Goal: Task Accomplishment & Management: Use online tool/utility

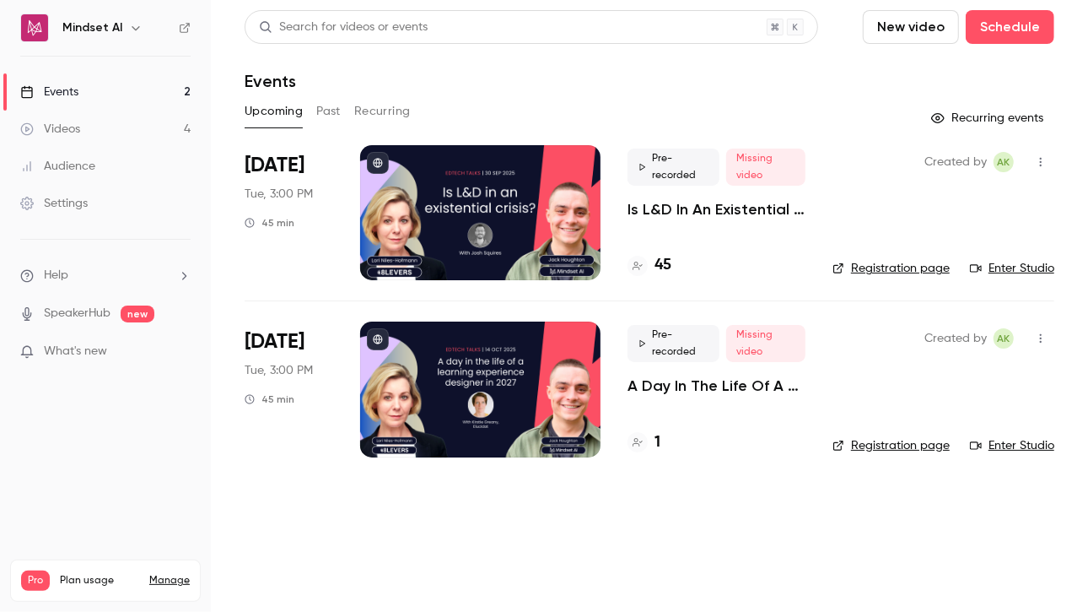
click at [666, 211] on p "Is L&D In An Existential Crisis? | EdTech Talks EP1" at bounding box center [717, 209] width 178 height 20
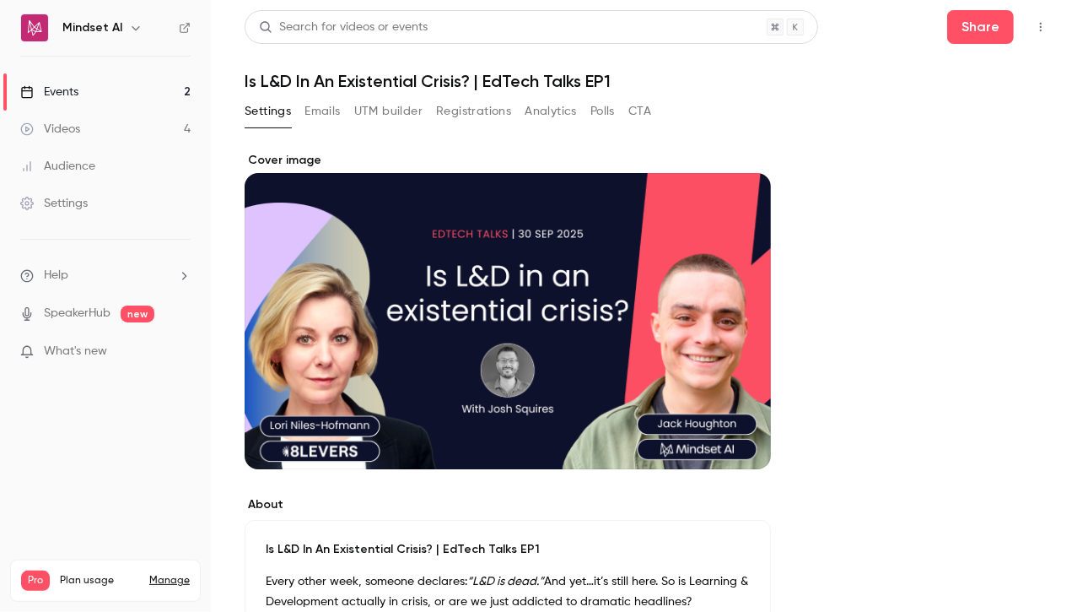
click at [1034, 31] on icon "button" at bounding box center [1040, 27] width 13 height 12
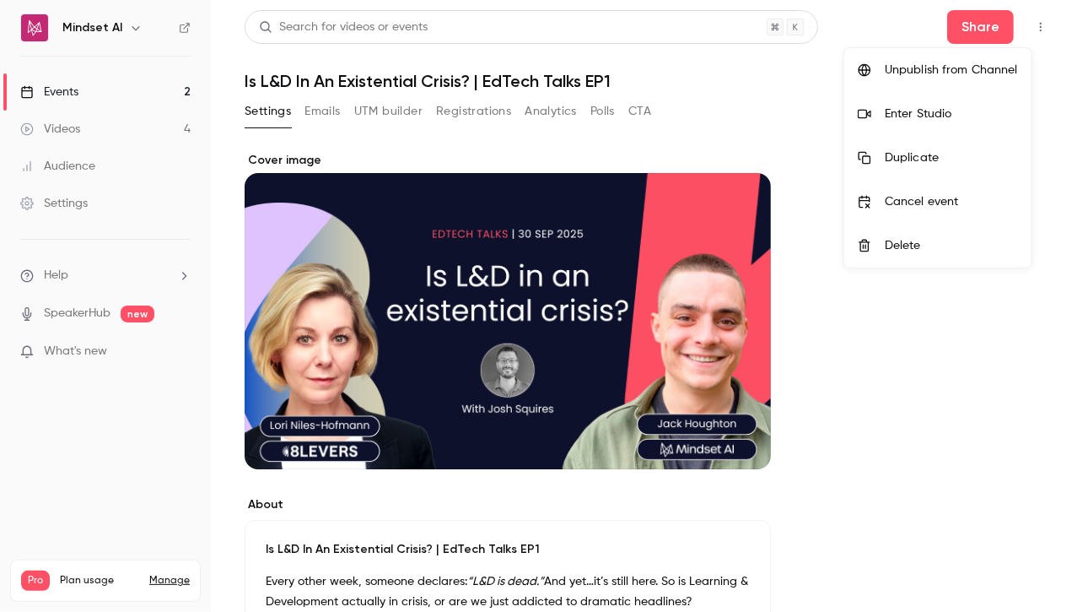
click at [931, 155] on div "Duplicate" at bounding box center [951, 157] width 133 height 17
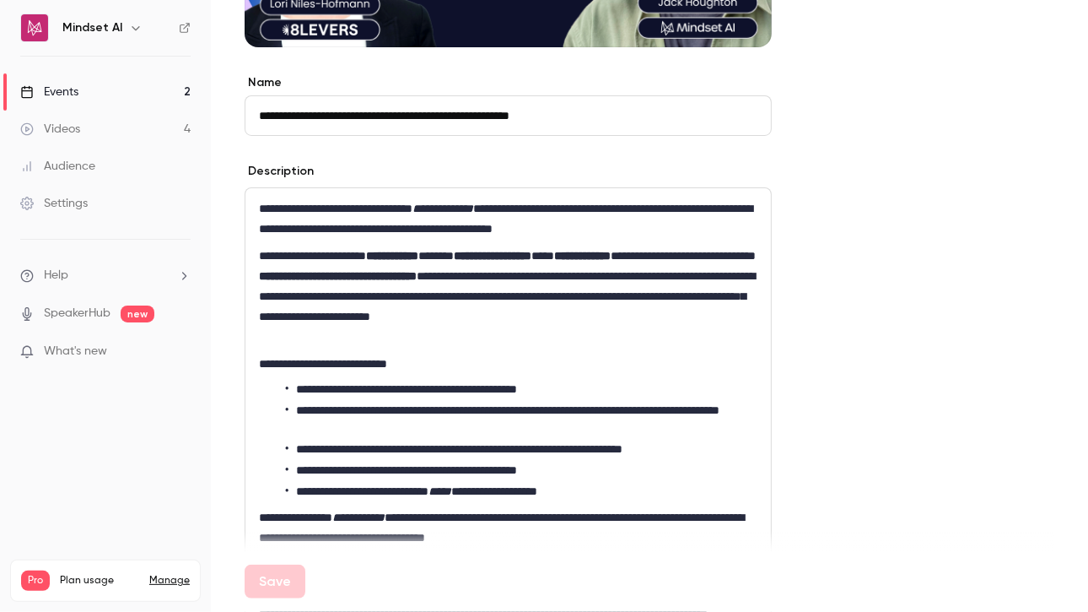
scroll to position [369, 0]
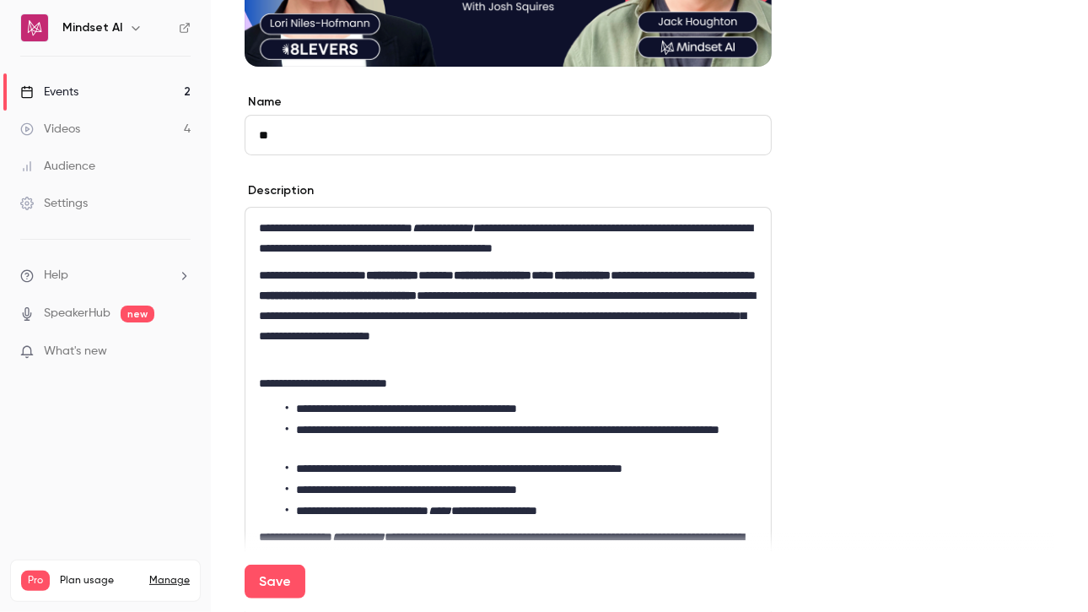
type input "*"
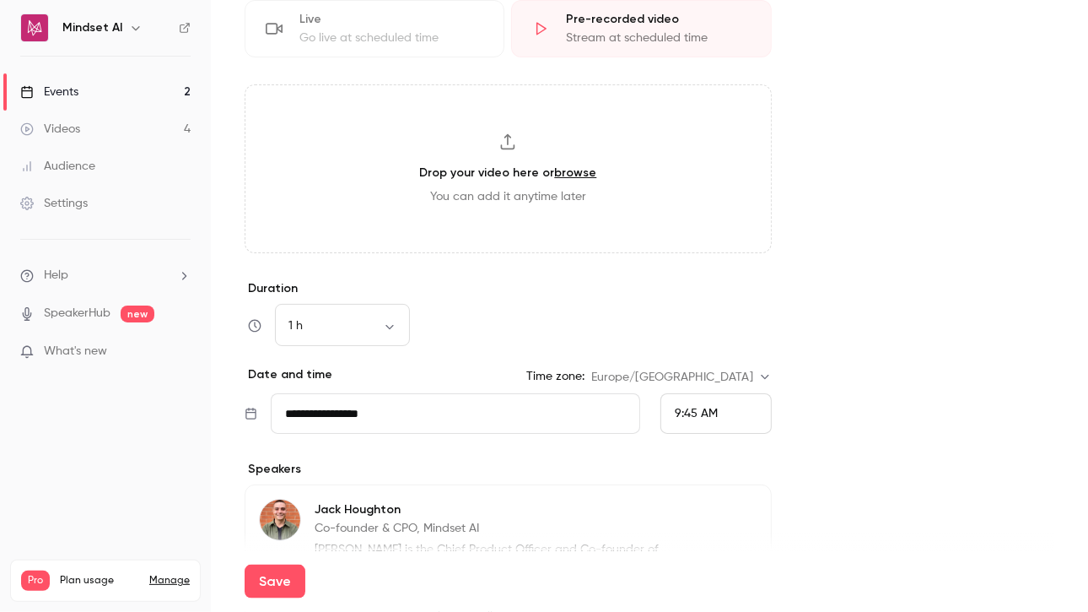
scroll to position [1100, 0]
click at [322, 402] on input "**********" at bounding box center [456, 411] width 370 height 40
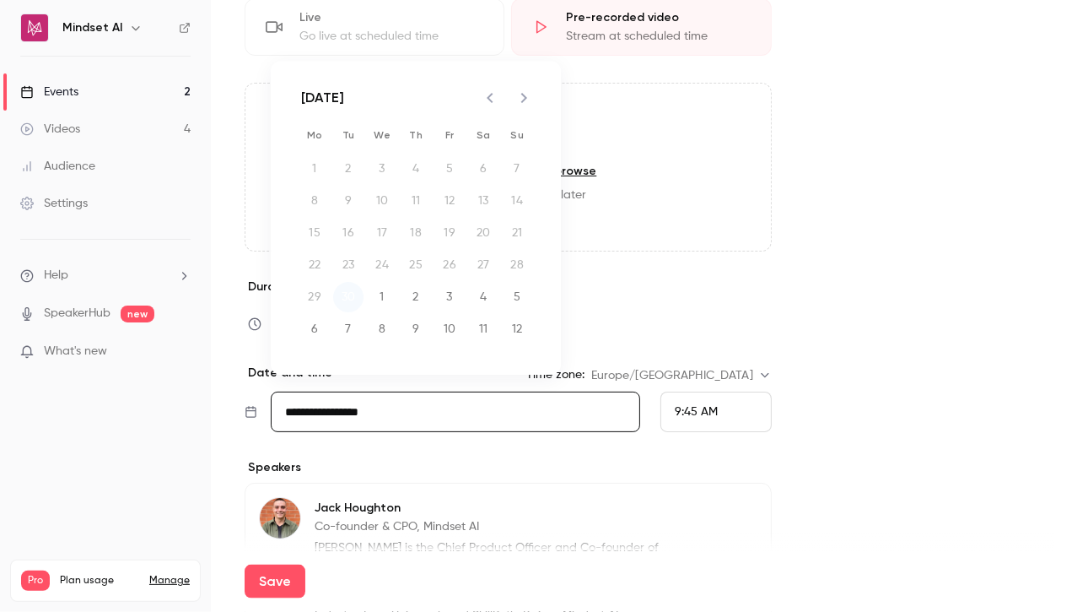
click at [352, 297] on button "30" at bounding box center [348, 297] width 30 height 30
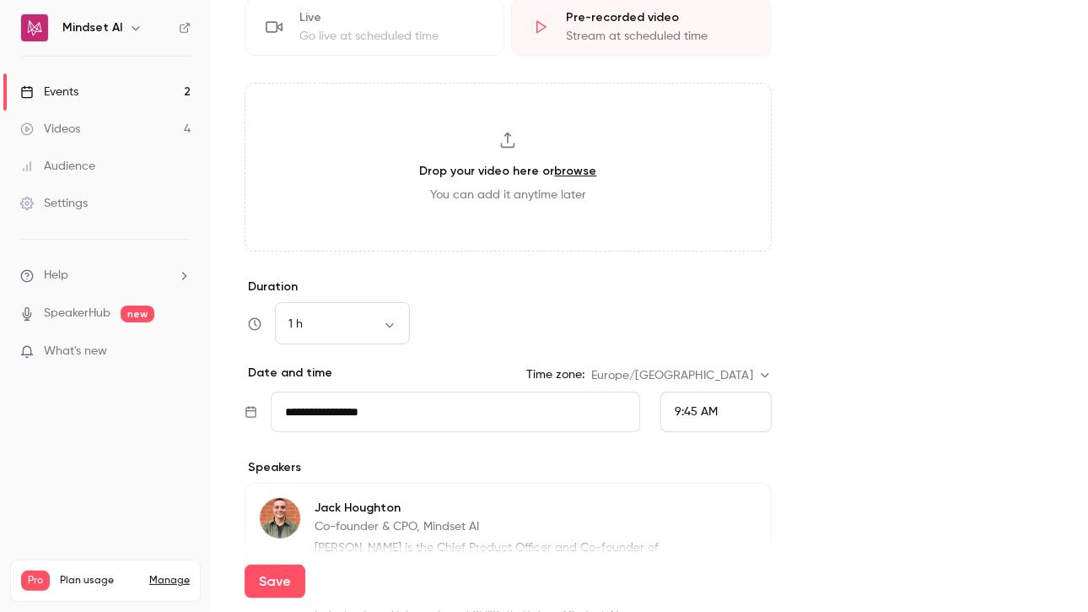
click at [686, 409] on span "9:45 AM" at bounding box center [696, 412] width 43 height 12
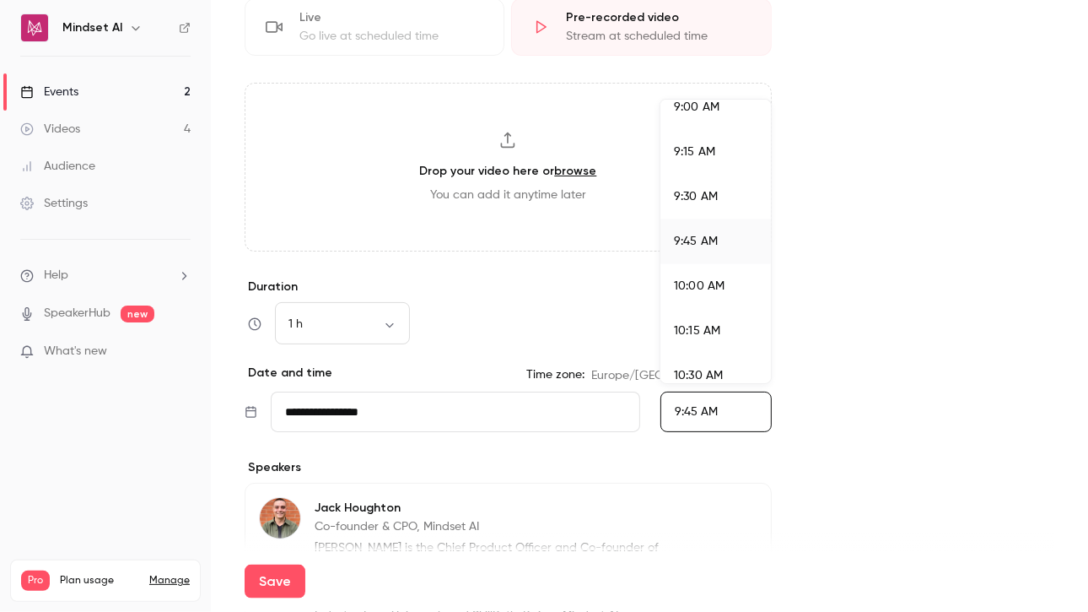
click at [697, 289] on span "10:00 AM" at bounding box center [699, 286] width 51 height 12
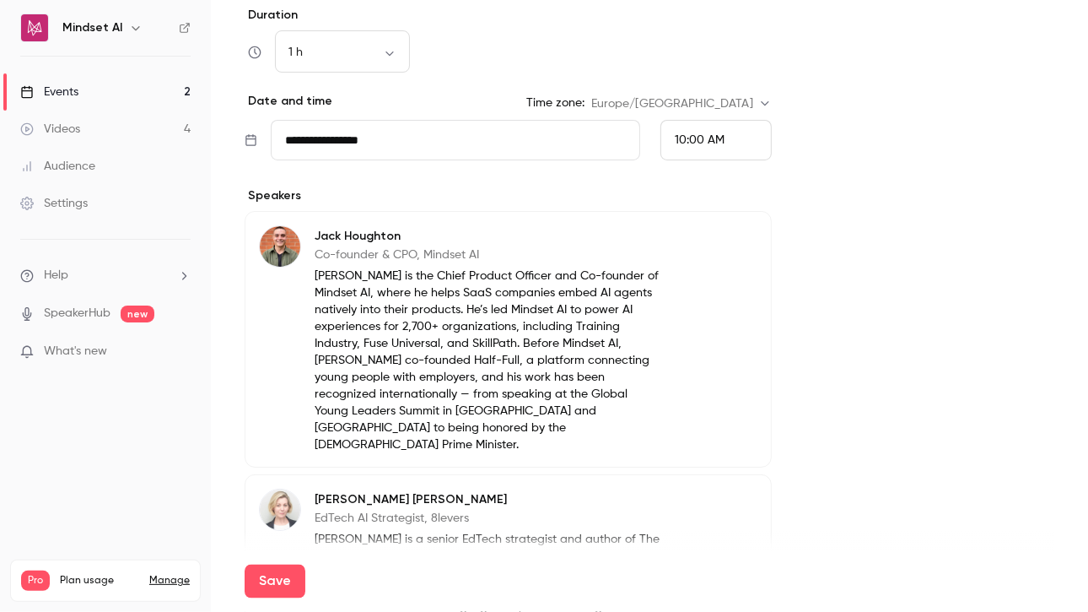
scroll to position [1381, 0]
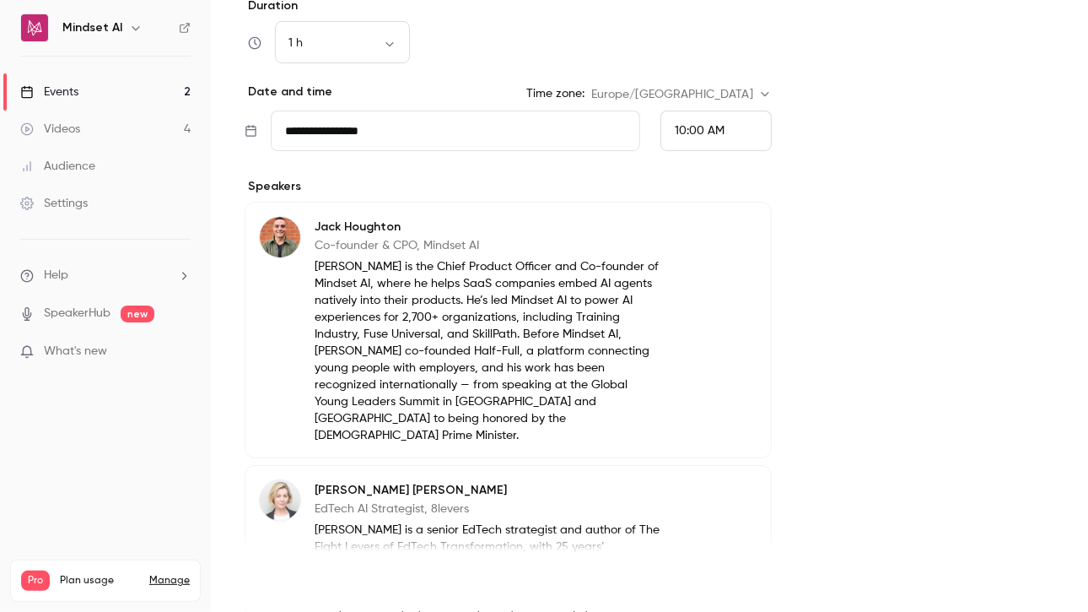
click at [271, 582] on button "Save" at bounding box center [275, 581] width 61 height 34
type input "**********"
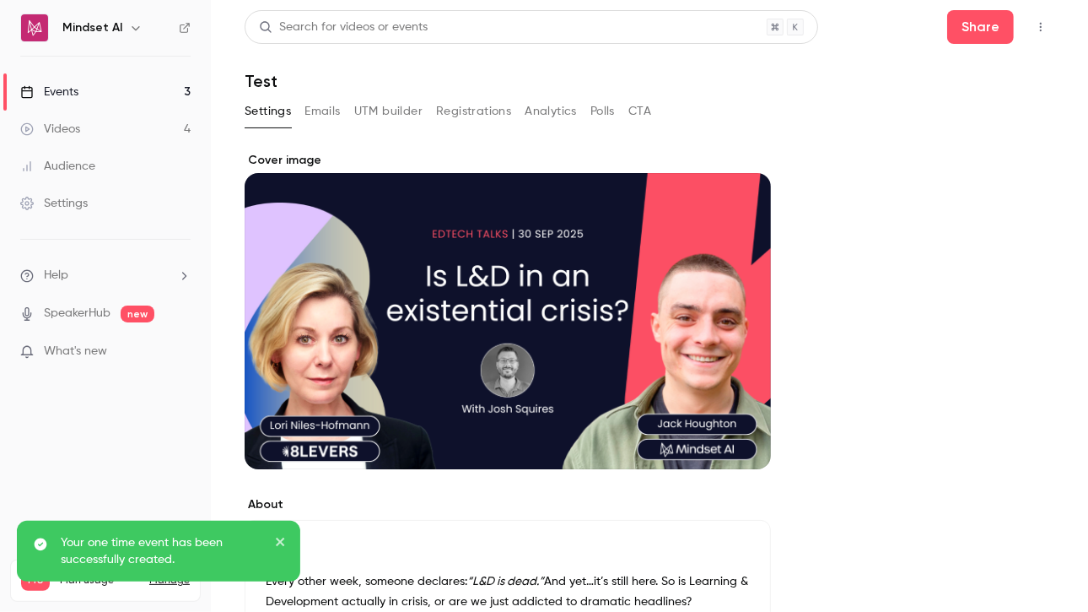
click at [444, 111] on button "Registrations" at bounding box center [473, 111] width 75 height 27
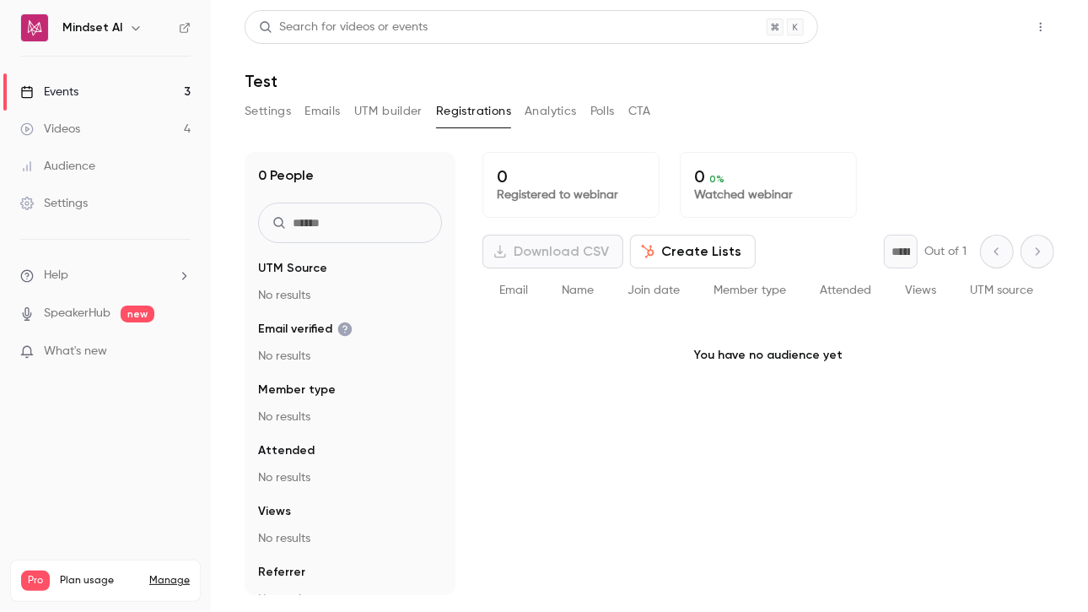
click at [963, 19] on button "Share" at bounding box center [980, 27] width 67 height 34
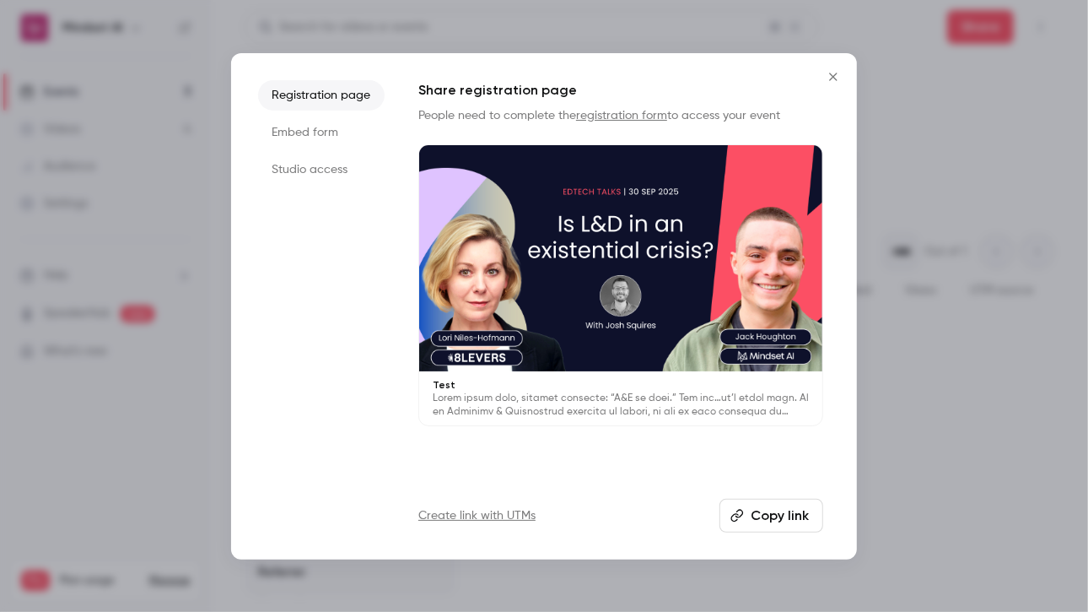
click at [790, 520] on button "Copy link" at bounding box center [772, 516] width 104 height 34
click at [10, 288] on div at bounding box center [544, 306] width 1088 height 612
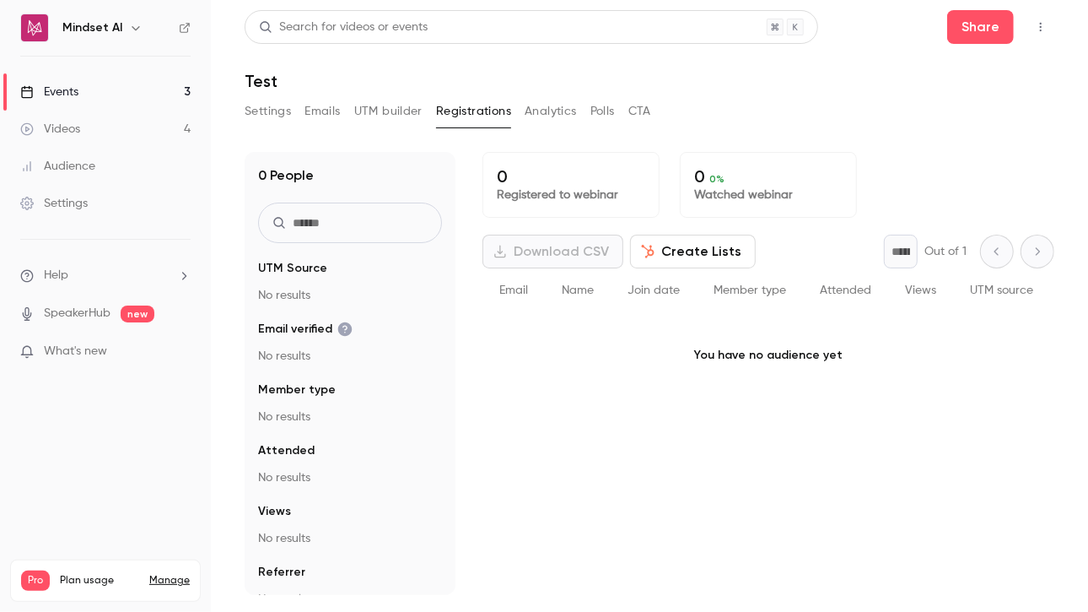
click at [267, 116] on button "Settings" at bounding box center [268, 111] width 46 height 27
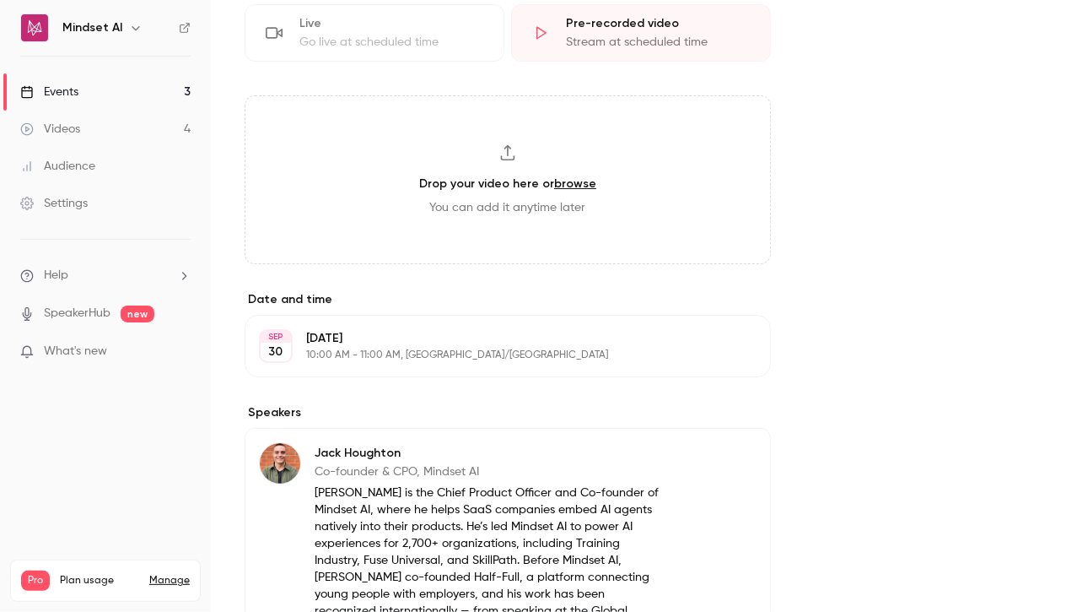
scroll to position [562, 0]
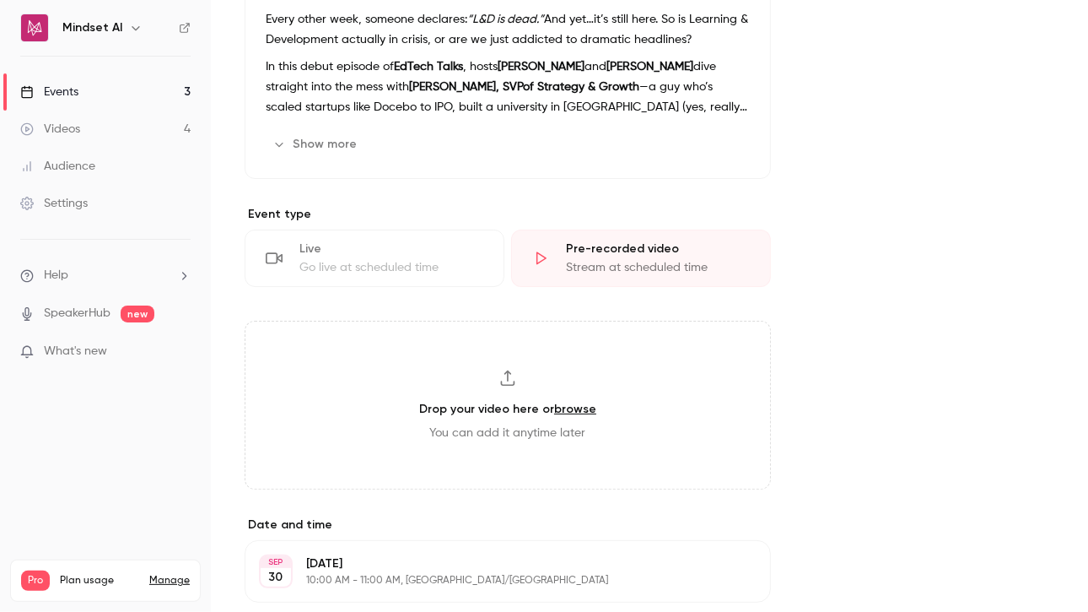
click at [614, 252] on div "Pre-recorded video" at bounding box center [658, 248] width 184 height 17
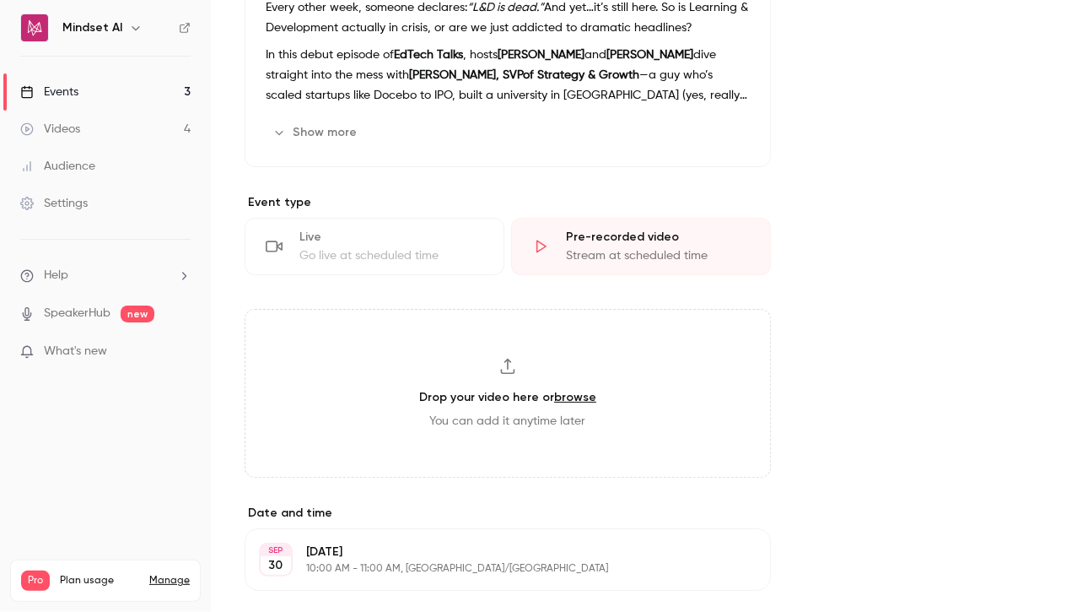
click at [547, 407] on div "Drop your video here or browse You can add it anytime later" at bounding box center [508, 393] width 526 height 169
type input "**********"
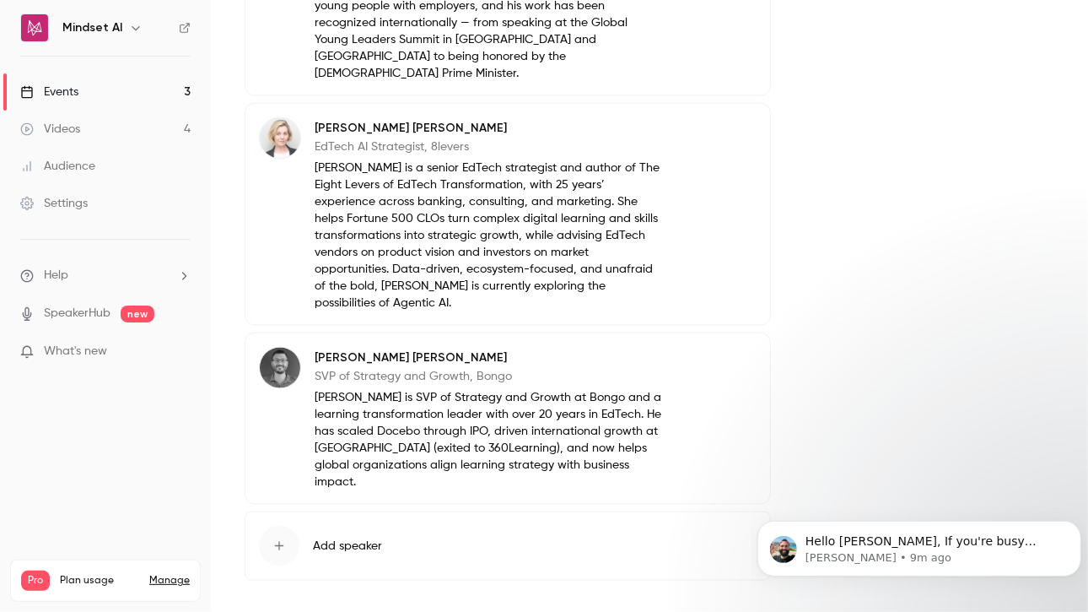
scroll to position [1200, 0]
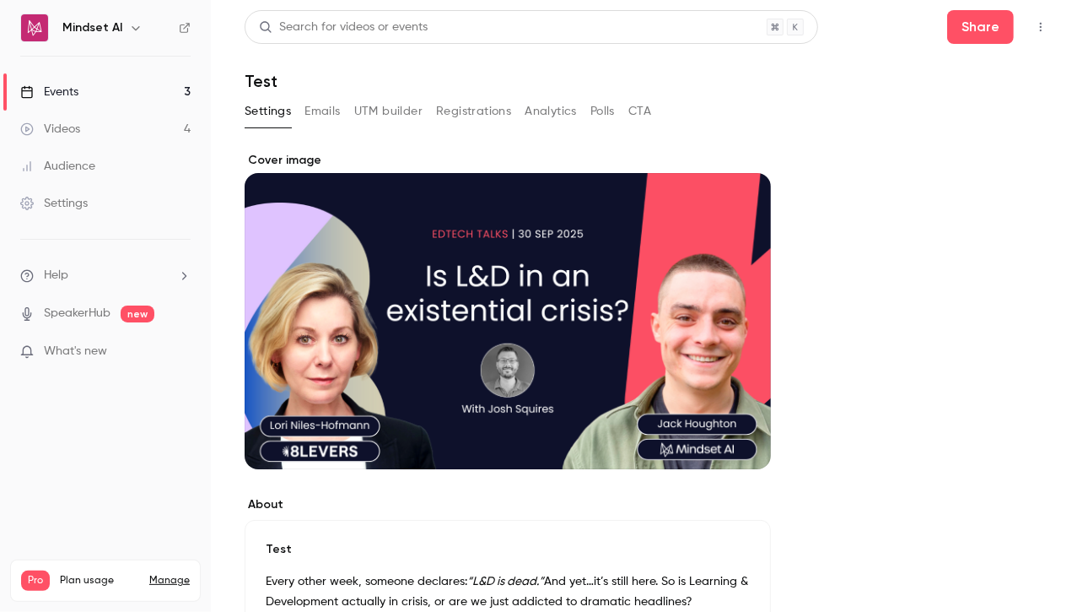
click at [1034, 26] on icon "button" at bounding box center [1040, 27] width 13 height 12
click at [938, 123] on li "Enter Studio" at bounding box center [951, 114] width 182 height 44
click at [55, 100] on link "Events 3" at bounding box center [105, 91] width 211 height 37
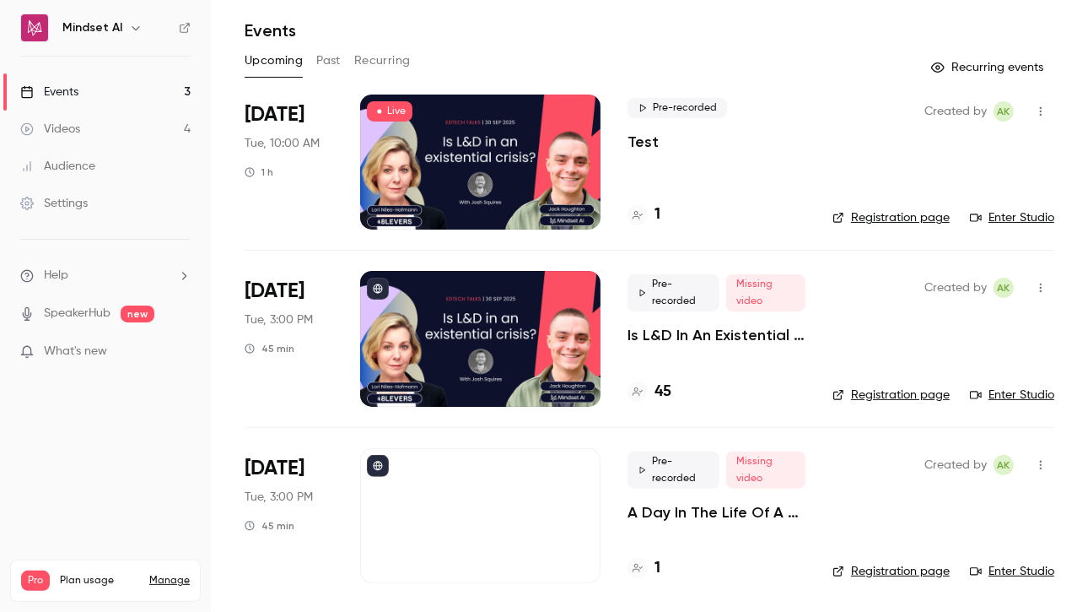
scroll to position [51, 0]
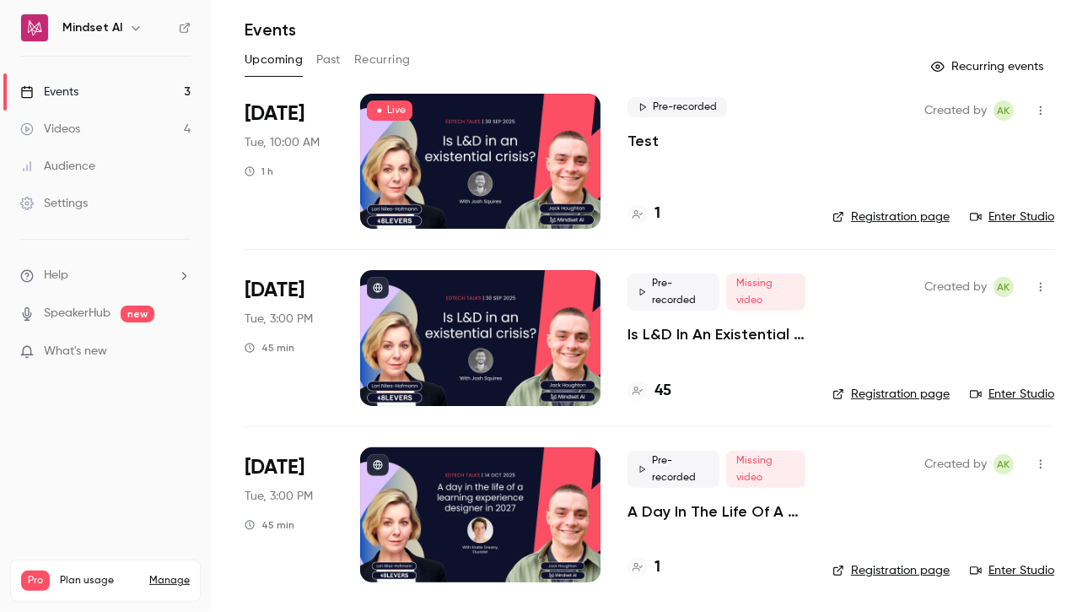
click at [527, 335] on div at bounding box center [480, 337] width 240 height 135
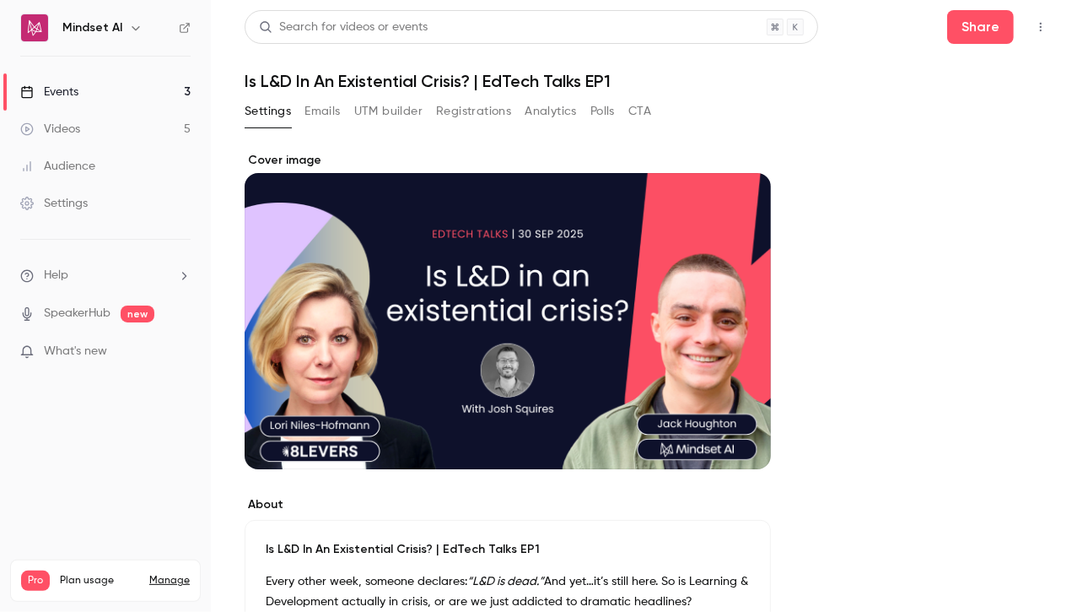
click at [1028, 19] on button "button" at bounding box center [1041, 26] width 27 height 27
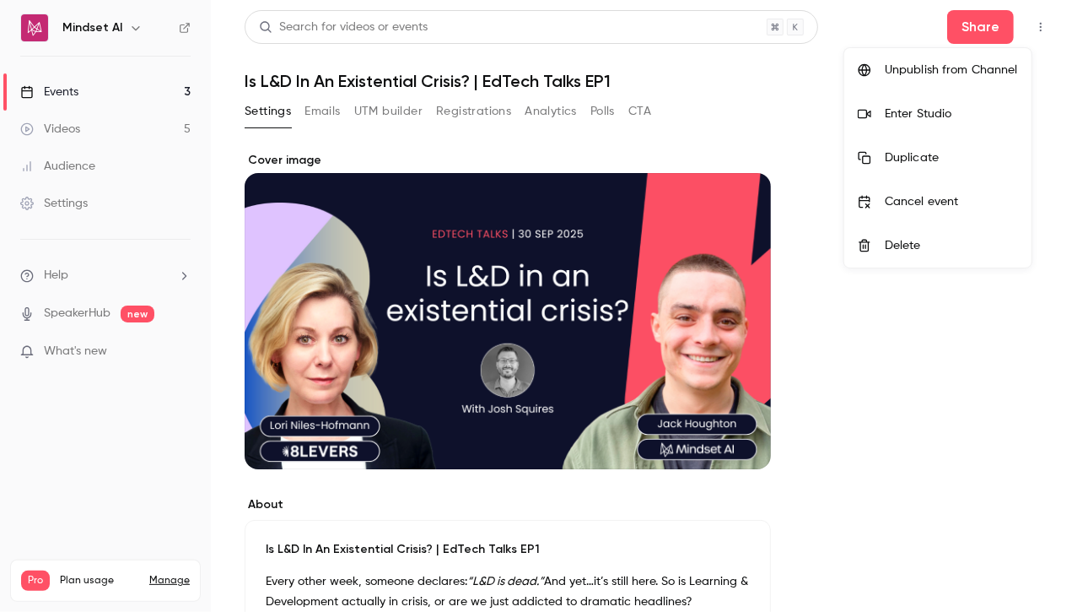
click at [916, 116] on div "Enter Studio" at bounding box center [951, 113] width 133 height 17
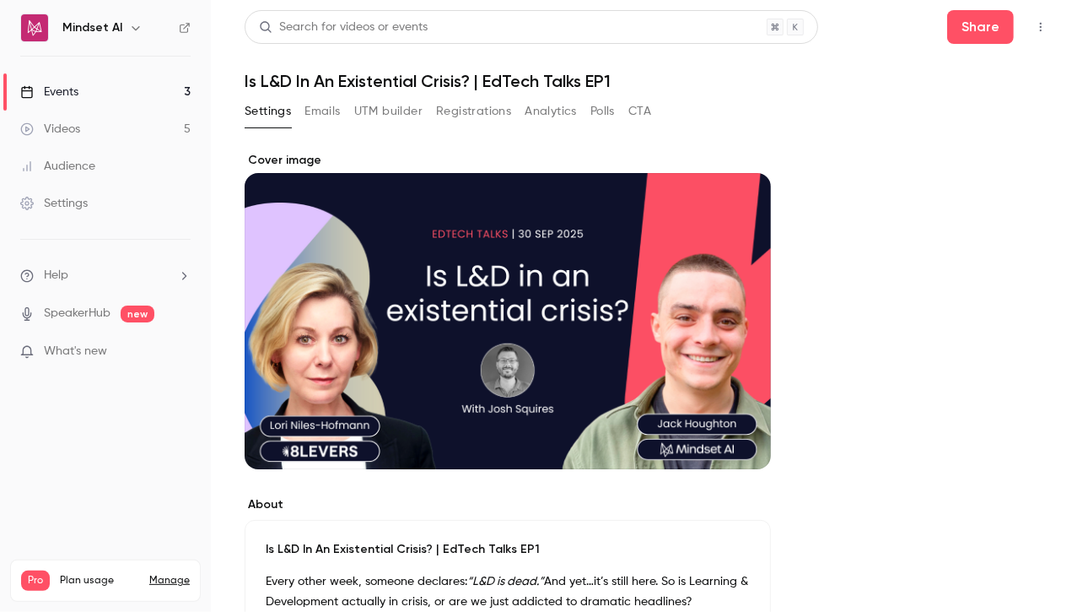
click at [79, 269] on li "Help" at bounding box center [105, 276] width 170 height 18
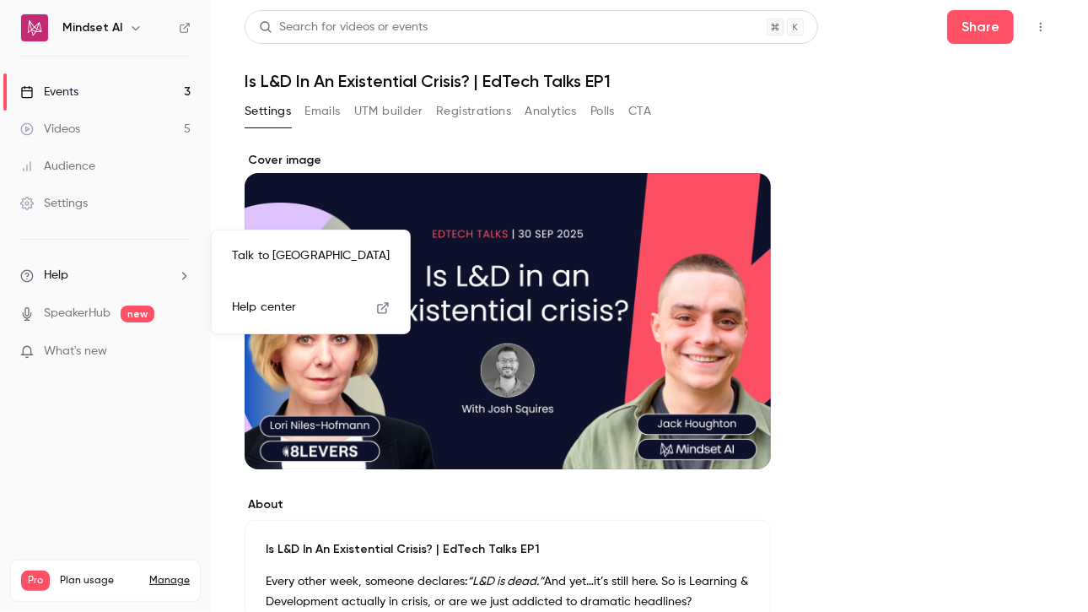
click at [282, 262] on link "Talk to [GEOGRAPHIC_DATA]" at bounding box center [311, 256] width 185 height 45
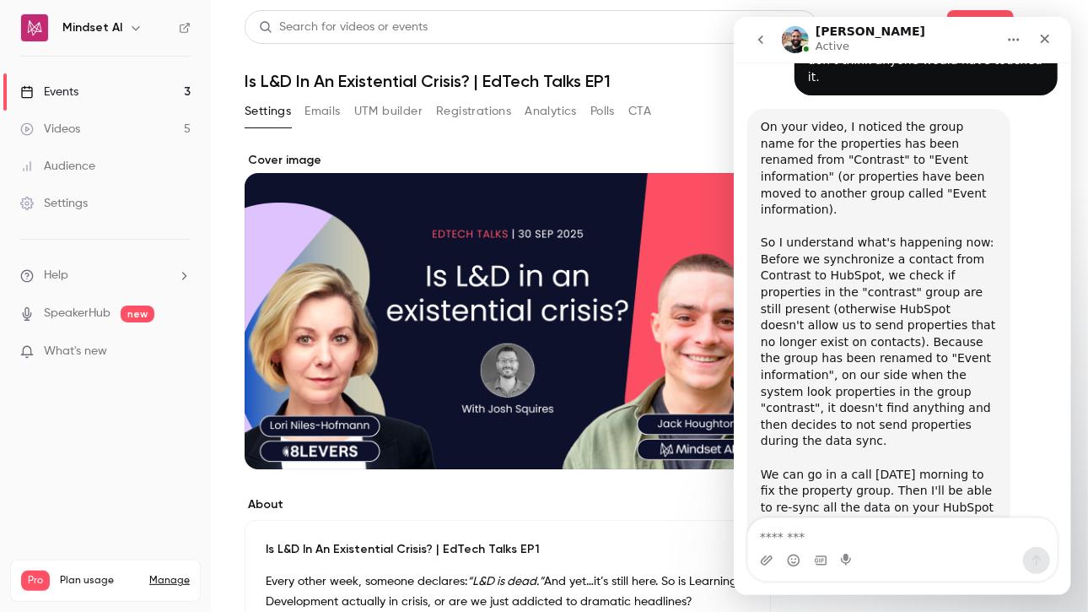
scroll to position [1721, 0]
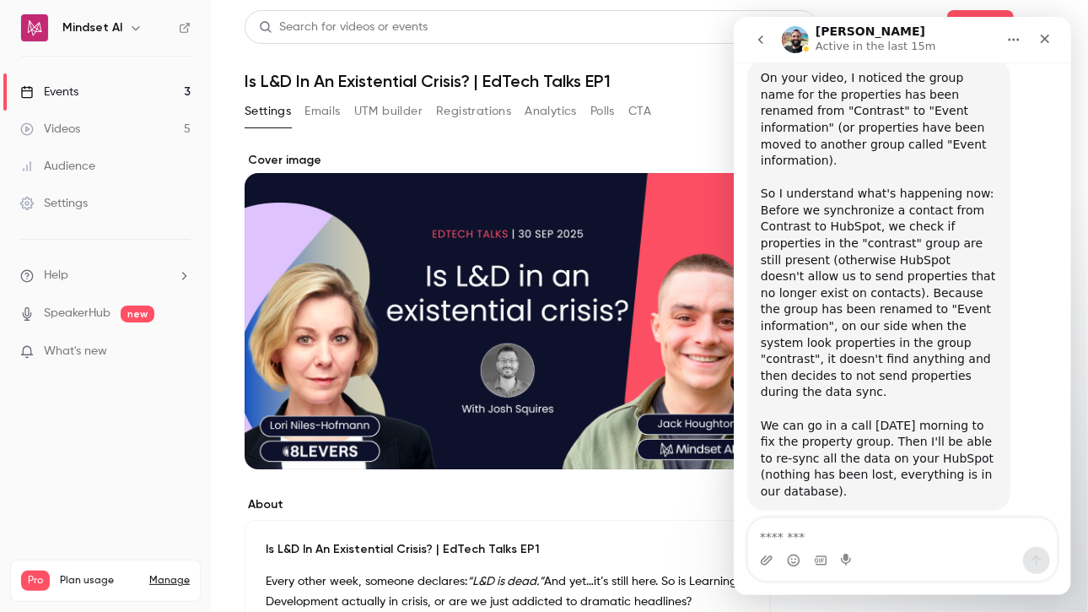
click at [796, 536] on textarea "Message…" at bounding box center [901, 532] width 309 height 29
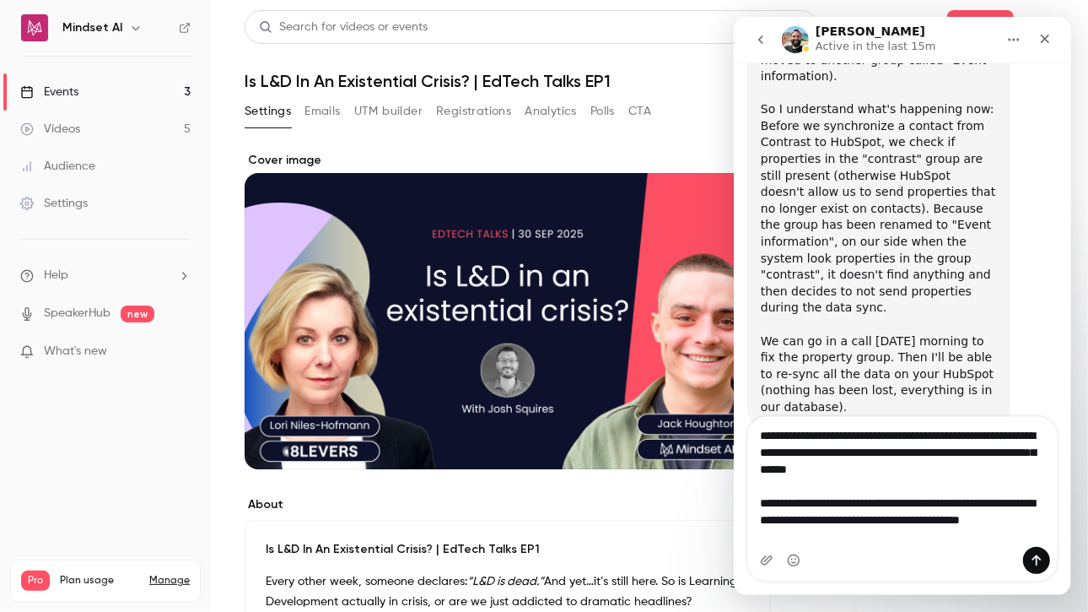
scroll to position [1822, 0]
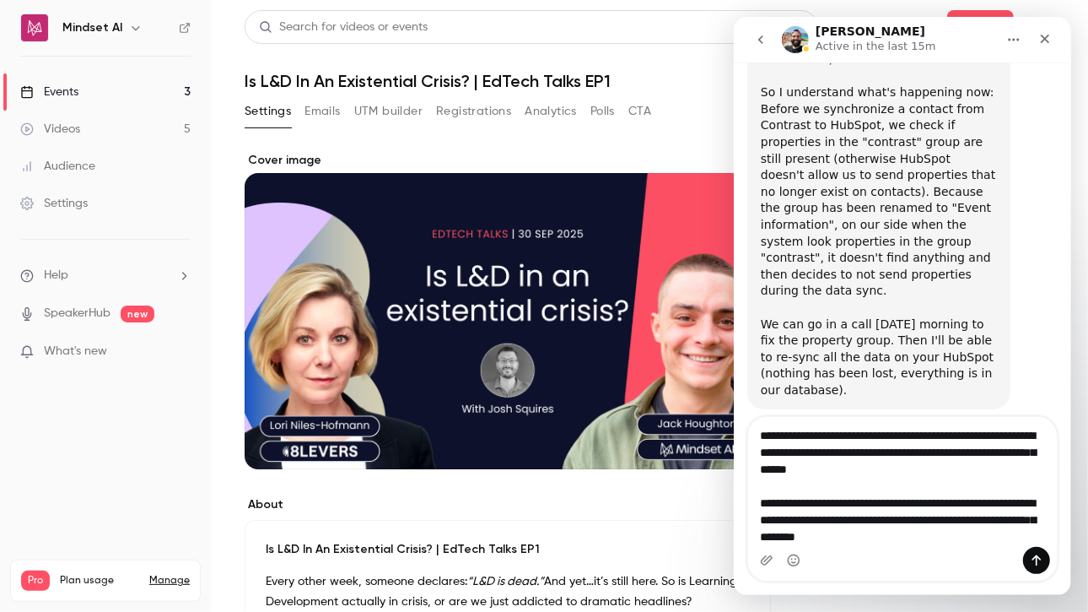
type textarea "**********"
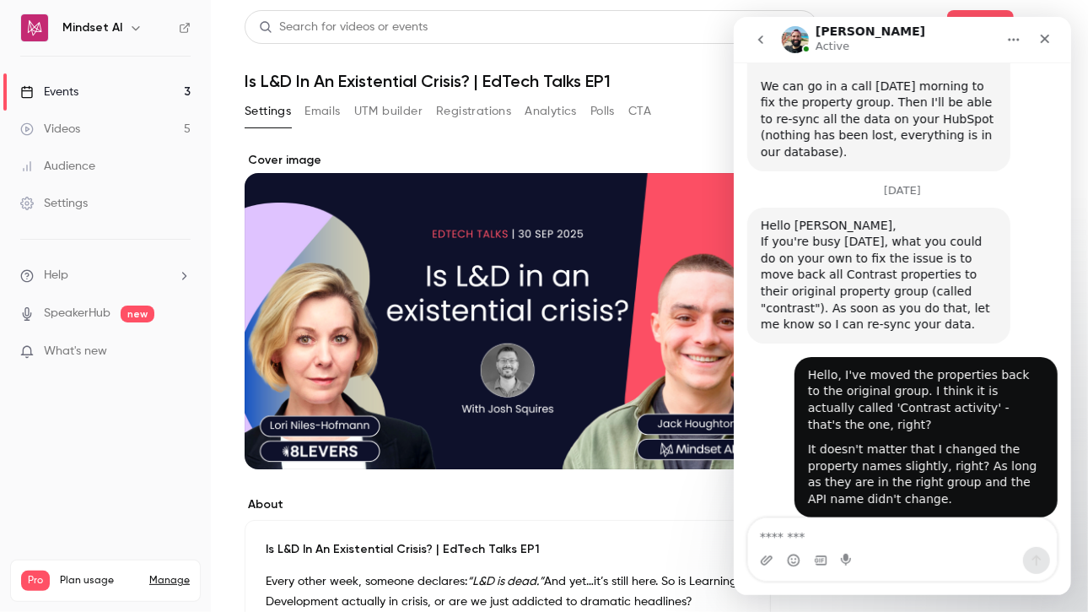
scroll to position [2067, 0]
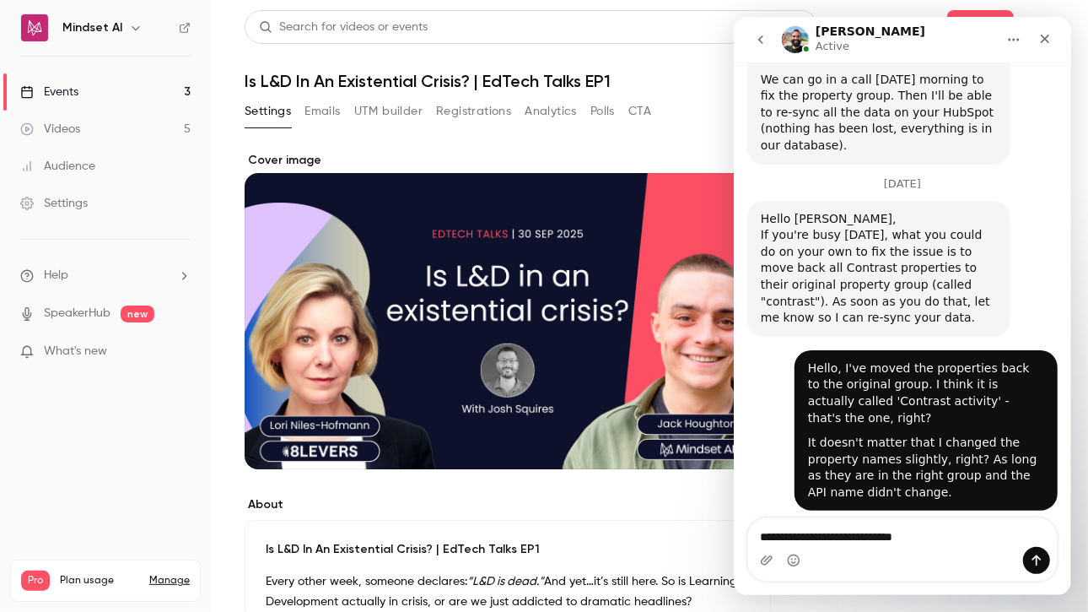
type textarea "**********"
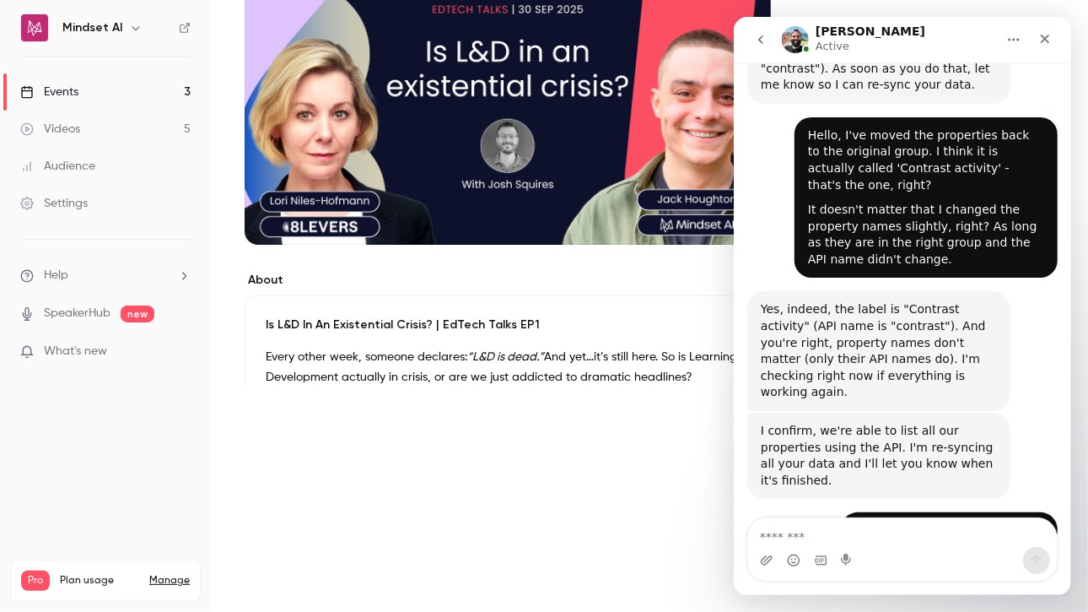
scroll to position [0, 0]
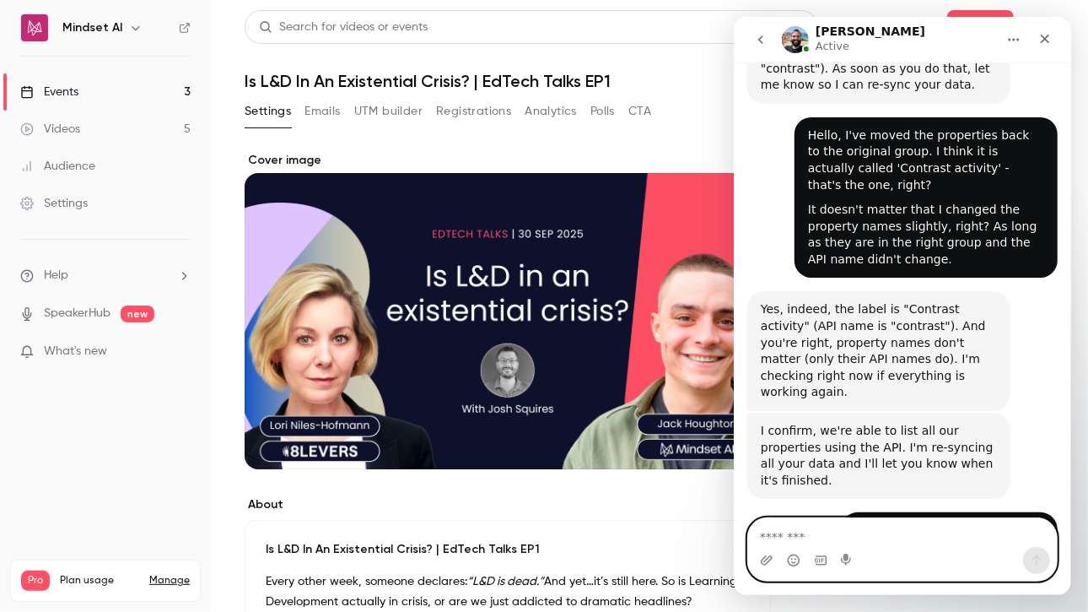
click at [797, 538] on textarea "Message…" at bounding box center [902, 532] width 310 height 29
type textarea "*"
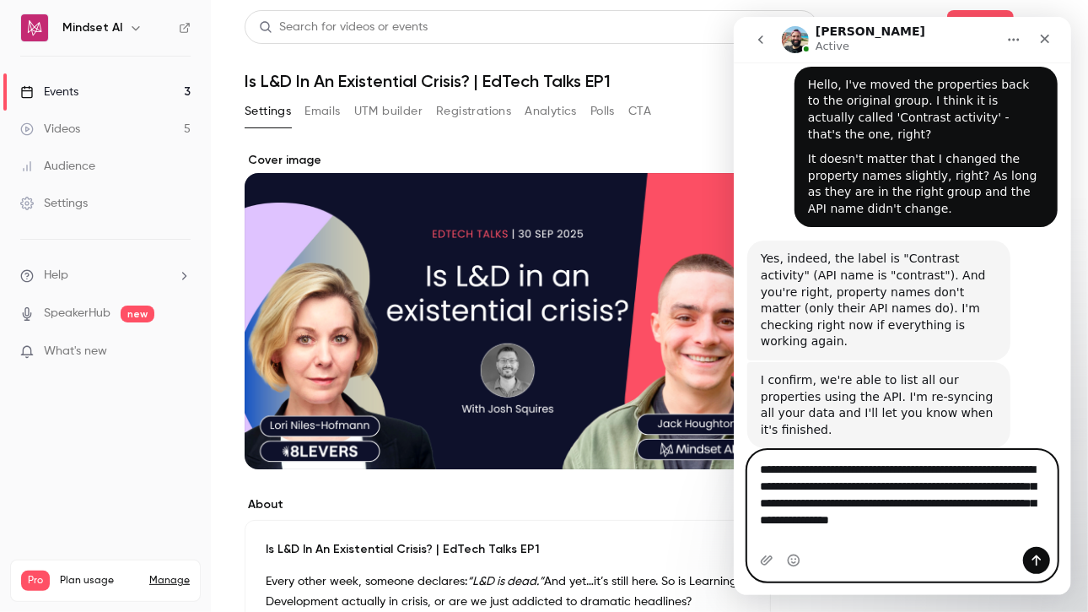
scroll to position [2367, 0]
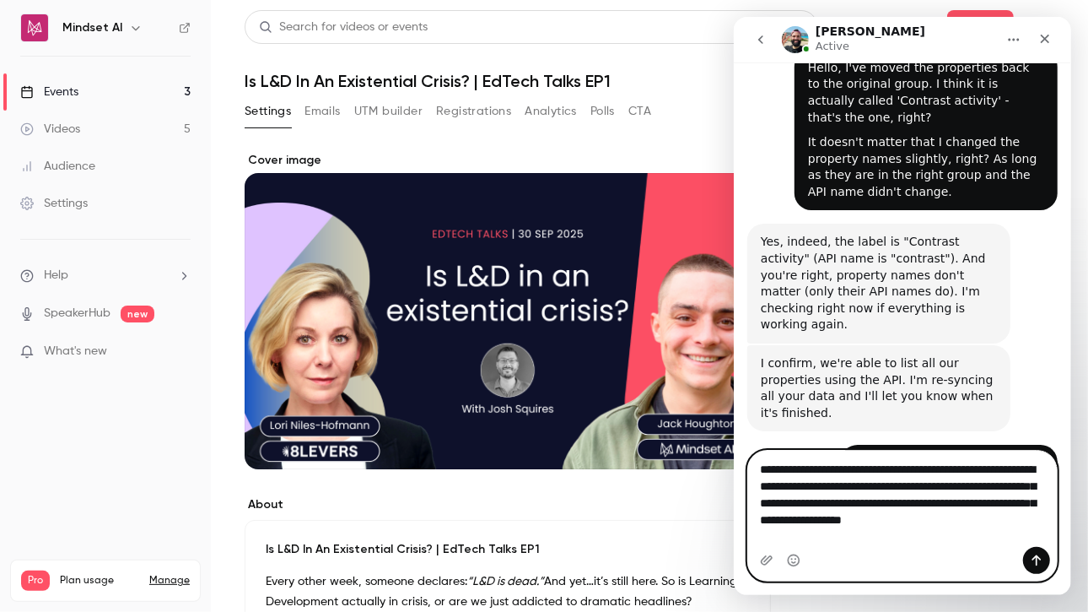
type textarea "**********"
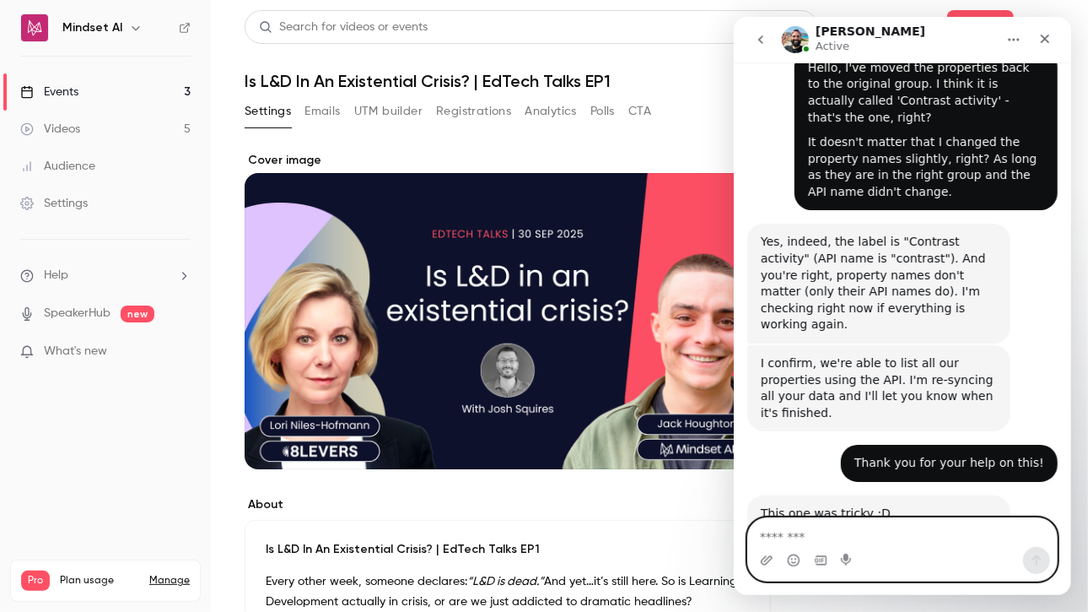
scroll to position [2416, 0]
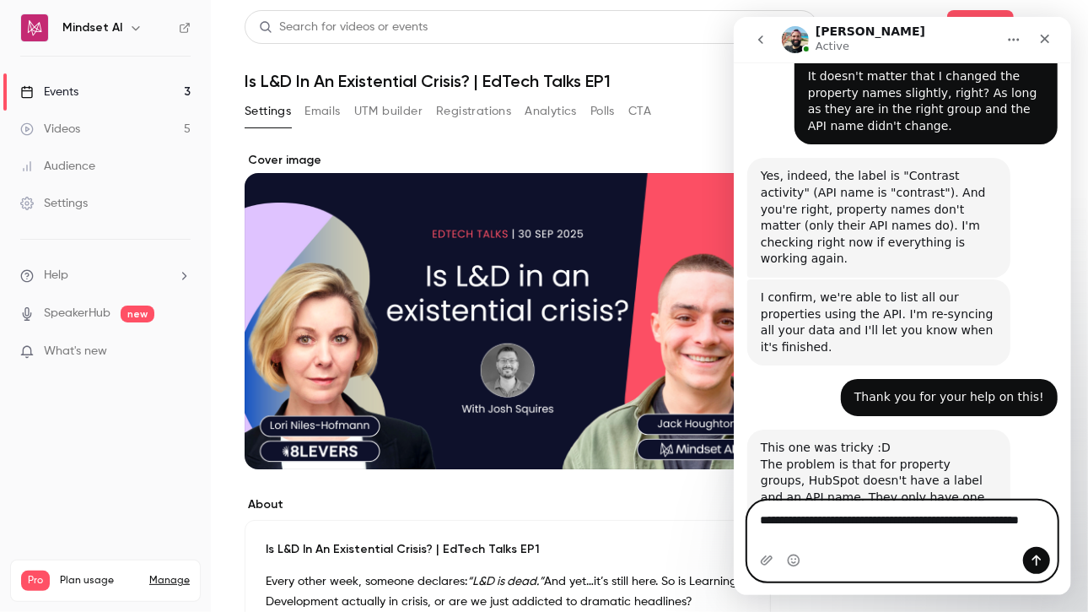
type textarea "**********"
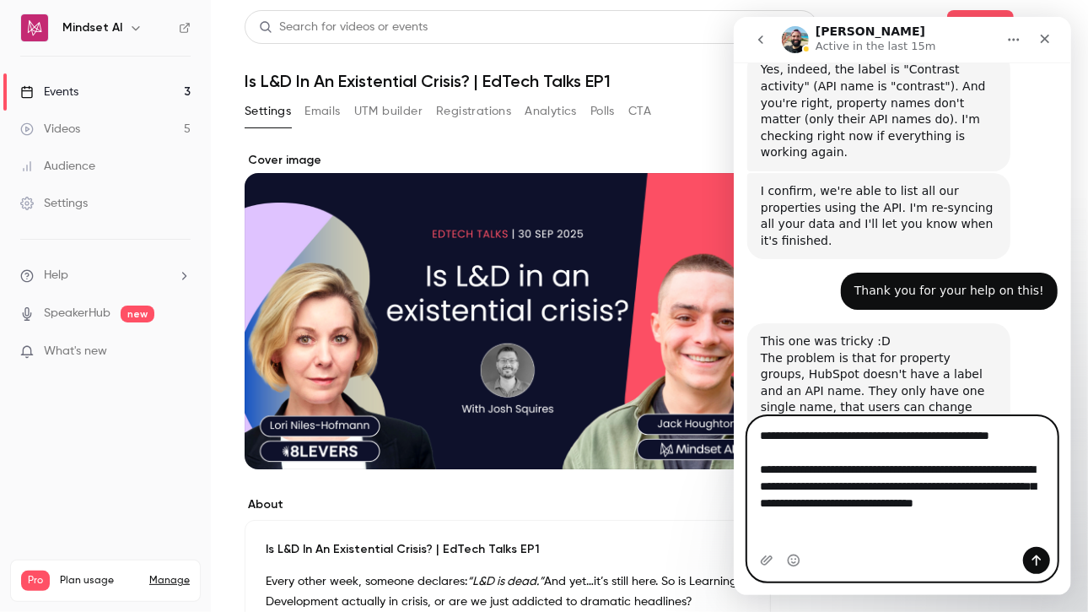
scroll to position [2555, 0]
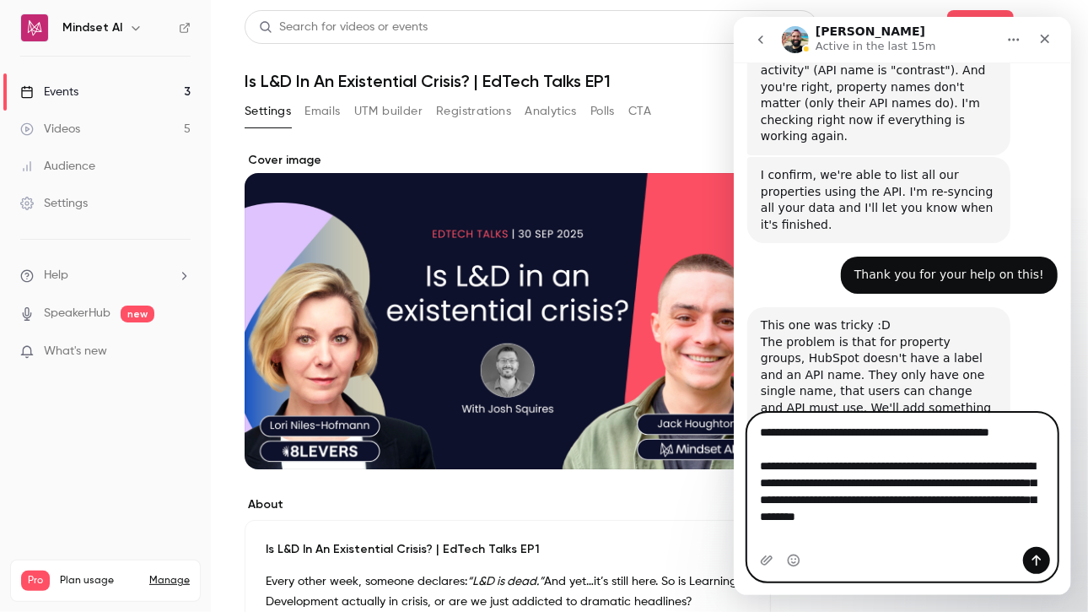
type textarea "**********"
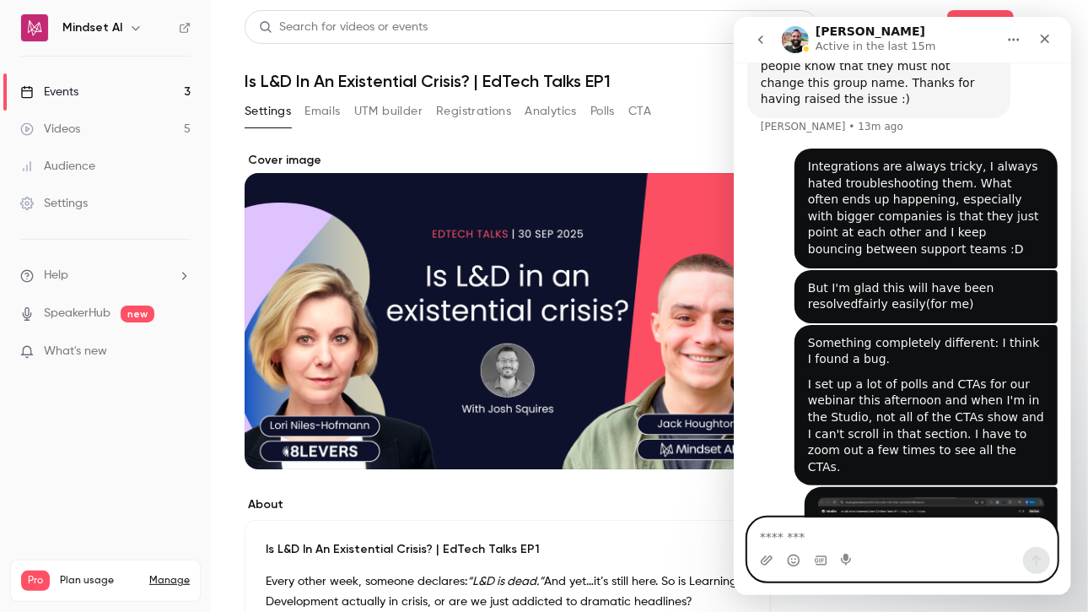
scroll to position [2944, 0]
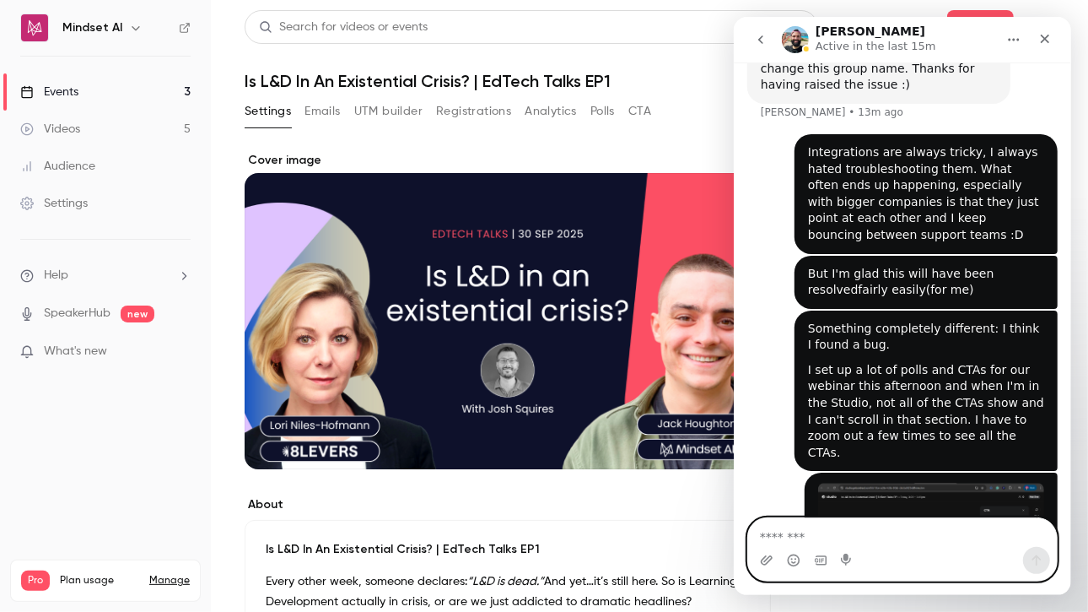
click at [807, 534] on textarea "Message…" at bounding box center [901, 532] width 309 height 29
type textarea "**********"
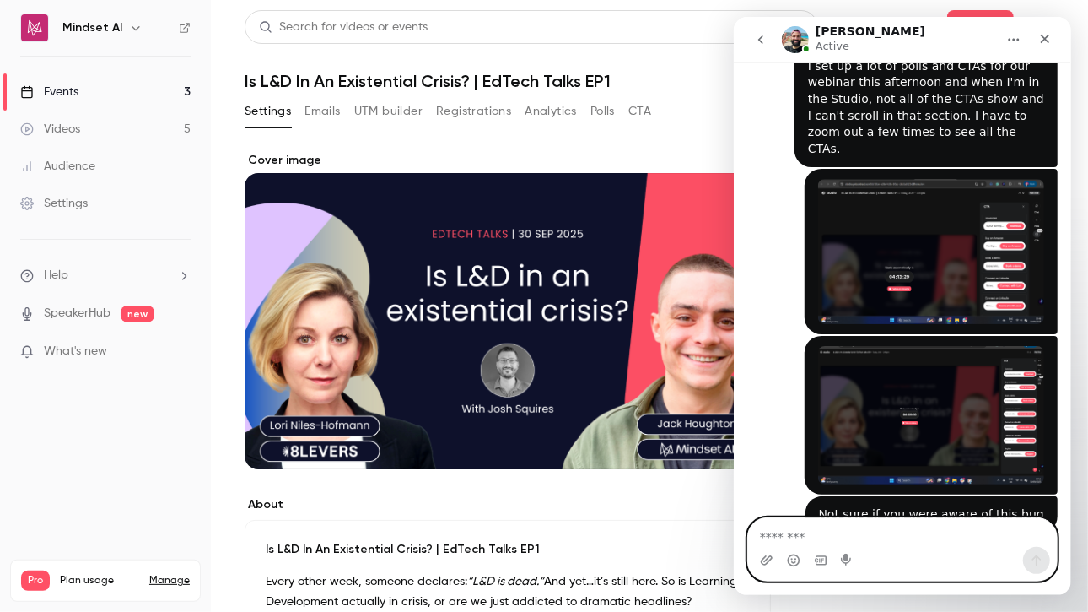
scroll to position [3230, 0]
click at [801, 545] on textarea "Message…" at bounding box center [902, 532] width 310 height 29
type textarea "**********"
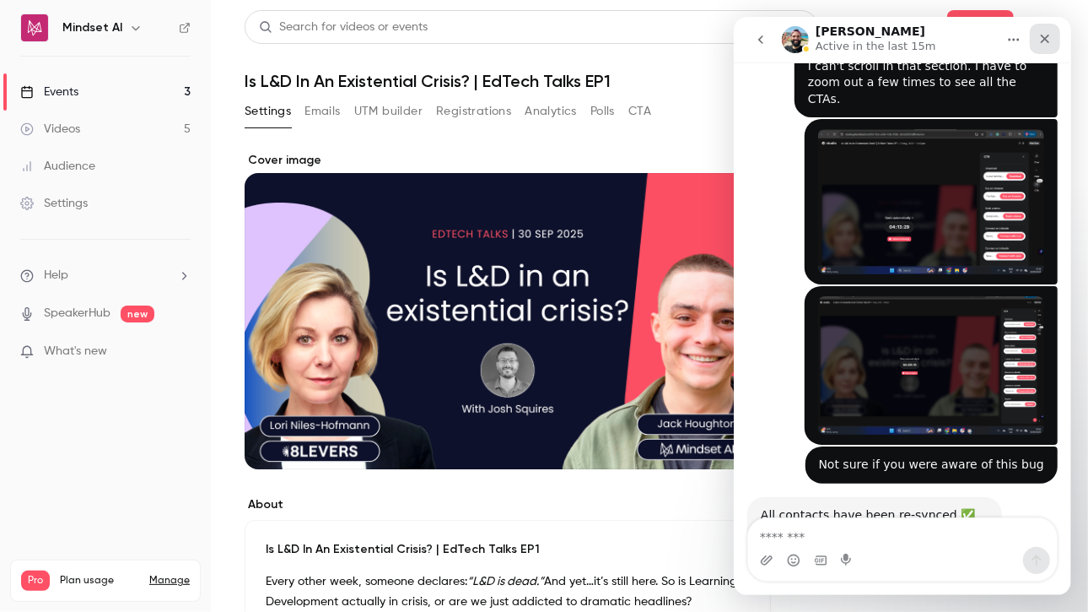
click at [1044, 45] on icon "Close" at bounding box center [1044, 38] width 13 height 13
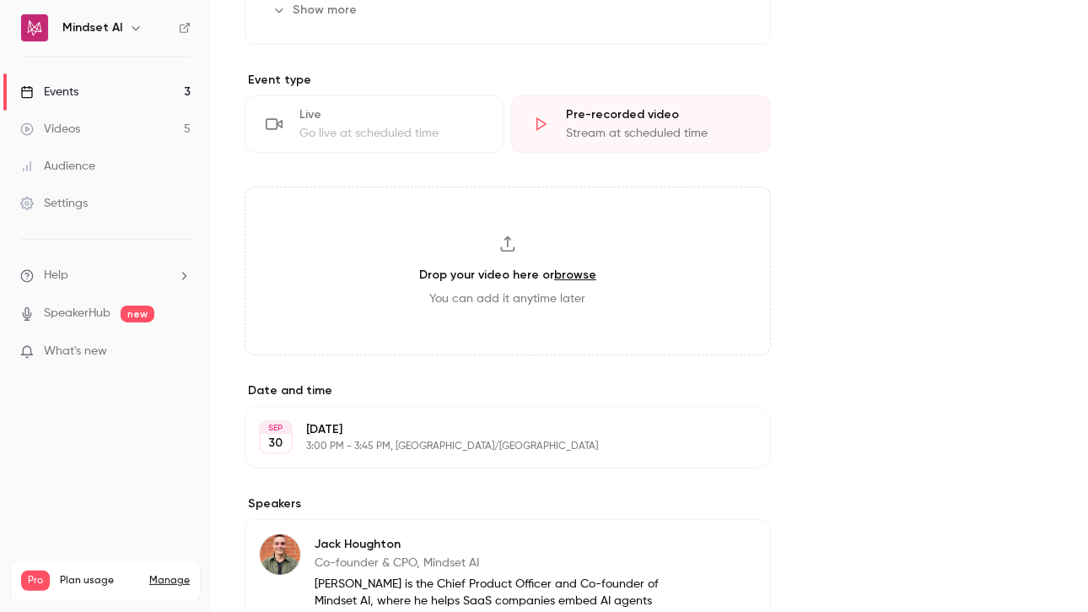
scroll to position [562, 0]
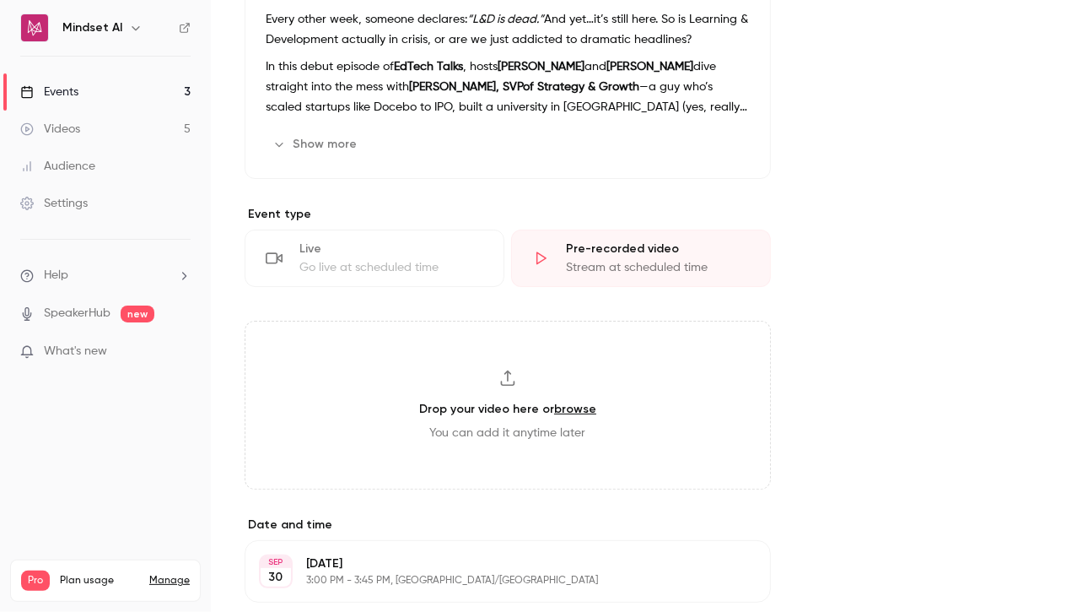
click at [610, 241] on div "Pre-recorded video" at bounding box center [658, 248] width 184 height 17
click at [505, 391] on div "Drop your video here or browse You can add it anytime later" at bounding box center [508, 405] width 526 height 169
type input "**********"
